Goal: Transaction & Acquisition: Purchase product/service

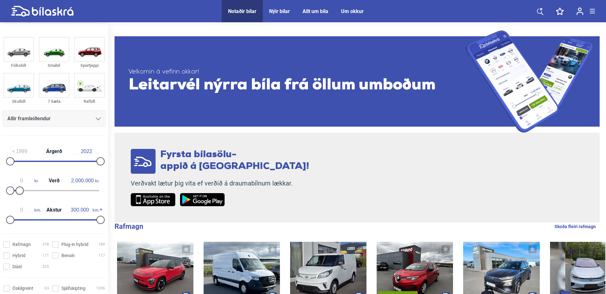
type input "1.900.000"
drag, startPoint x: 96, startPoint y: 190, endPoint x: 16, endPoint y: 191, distance: 79.9
click at [16, 191] on div at bounding box center [19, 190] width 8 height 8
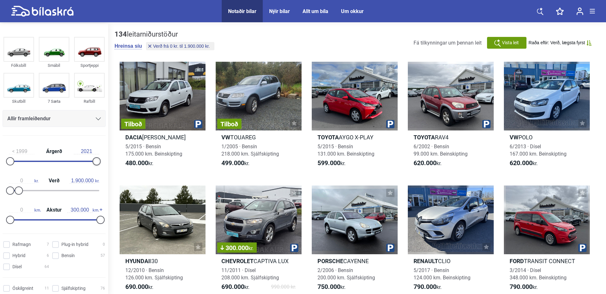
type input "2022"
drag, startPoint x: 97, startPoint y: 161, endPoint x: 102, endPoint y: 162, distance: 4.5
click at [102, 162] on div at bounding box center [100, 161] width 8 height 8
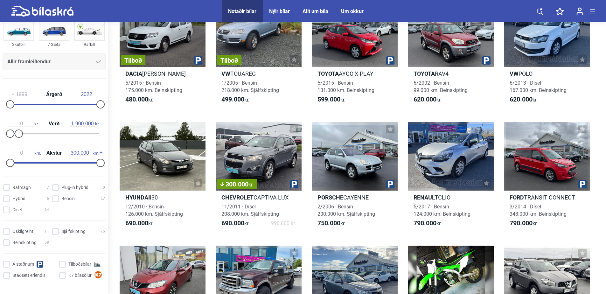
scroll to position [64, 0]
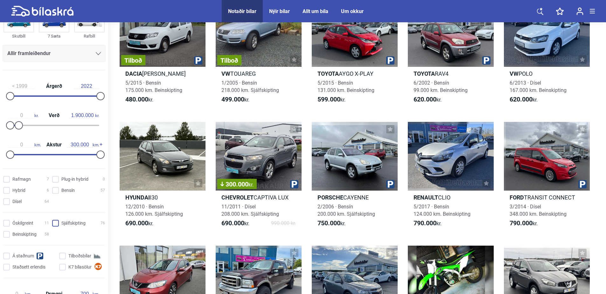
click at [58, 226] on input "Sjálfskipting 76" at bounding box center [79, 223] width 53 height 7
checkbox input "true"
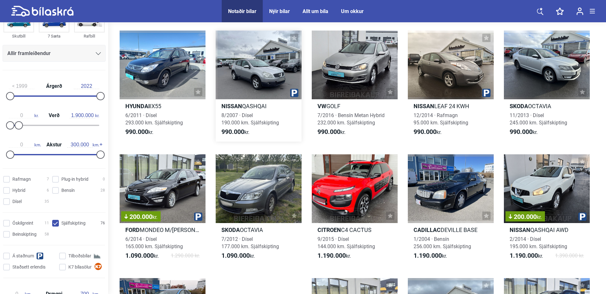
scroll to position [286, 0]
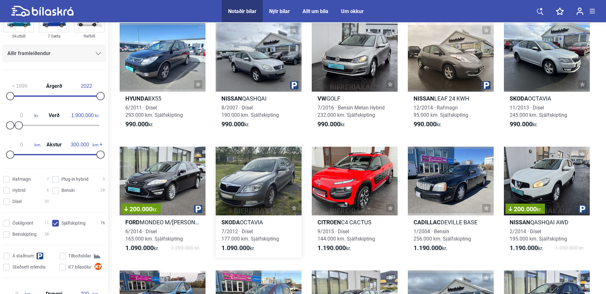
click at [238, 163] on div at bounding box center [259, 181] width 86 height 69
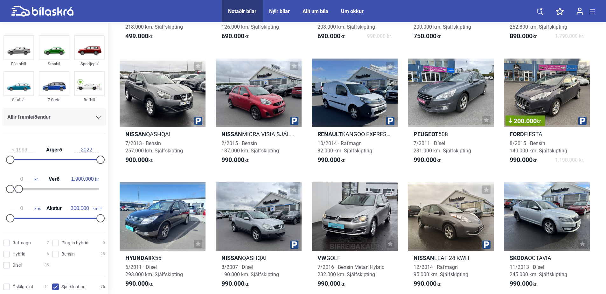
scroll to position [286, 0]
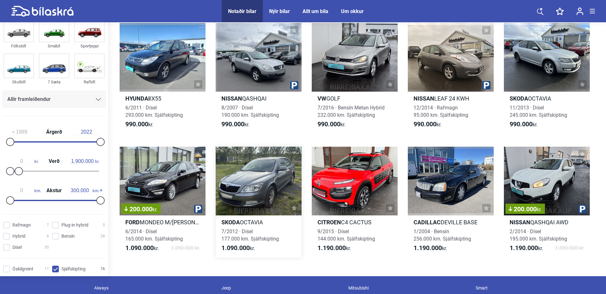
click at [273, 193] on div at bounding box center [259, 181] width 86 height 69
